Goal: Check status: Check status

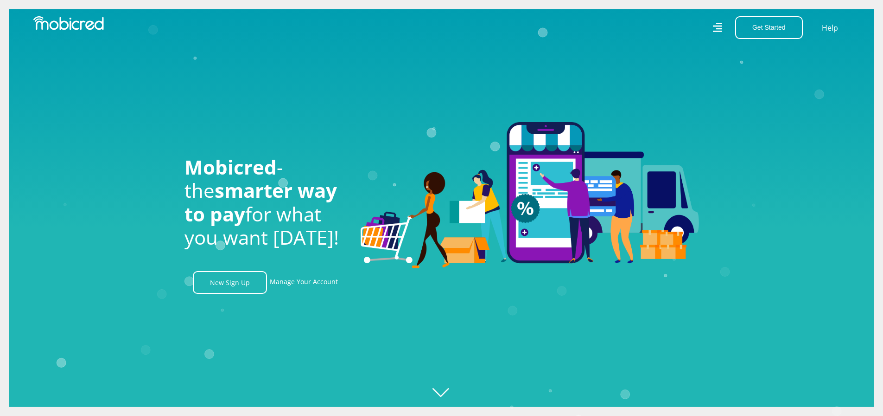
scroll to position [0, 1181]
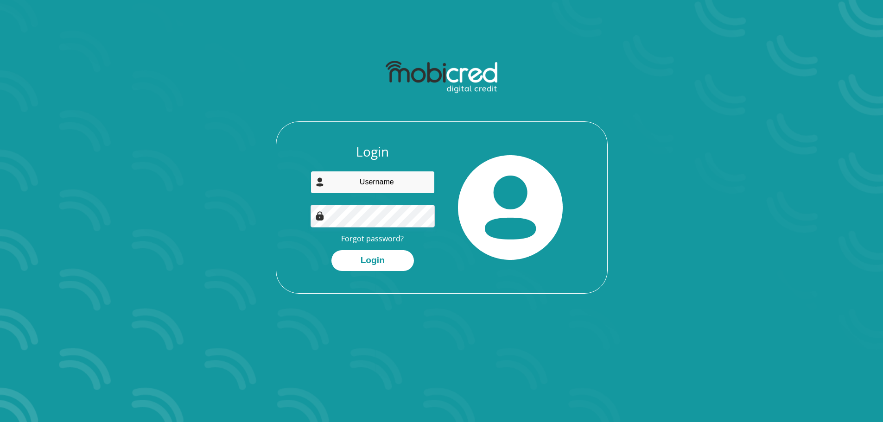
click at [416, 183] on input "email" at bounding box center [373, 182] width 124 height 23
type input "skganakga@yahoo.com"
click at [377, 263] on button "Login" at bounding box center [373, 260] width 83 height 21
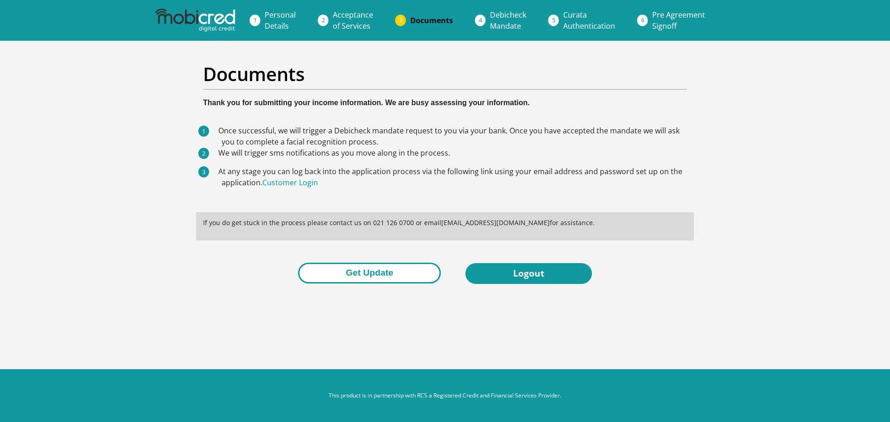
click at [358, 279] on button "Get Update" at bounding box center [369, 273] width 143 height 21
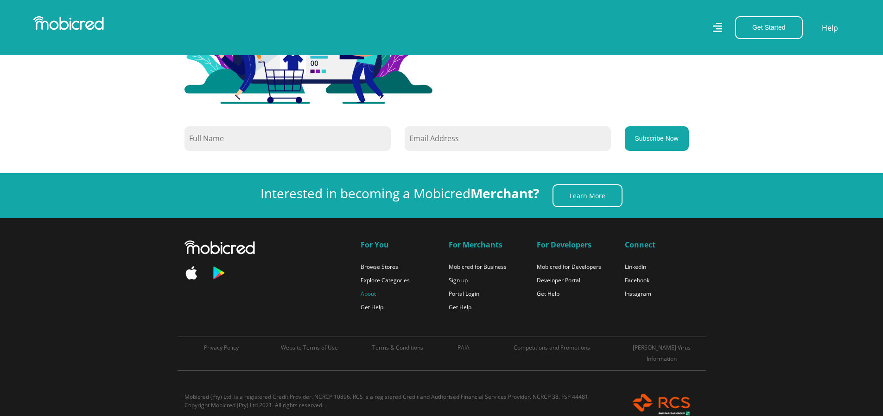
scroll to position [0, 1057]
click at [372, 289] on link "About" at bounding box center [368, 293] width 15 height 8
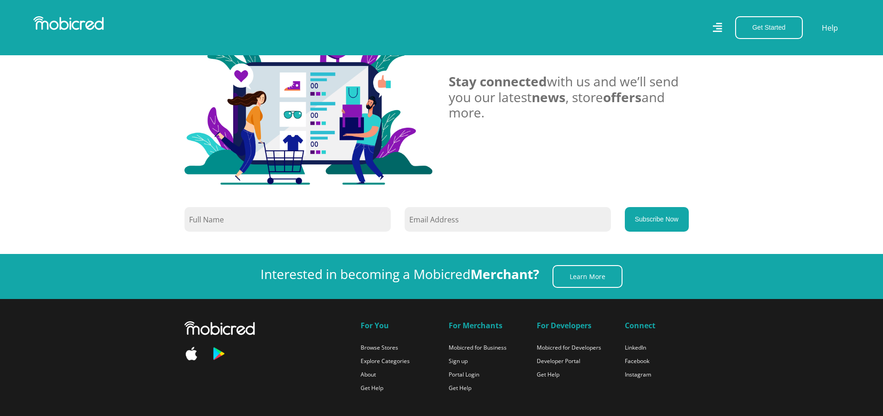
scroll to position [915, 0]
